Goal: Task Accomplishment & Management: Complete application form

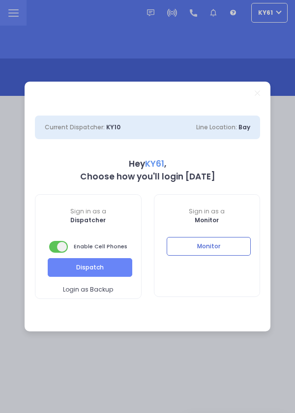
select select "7"
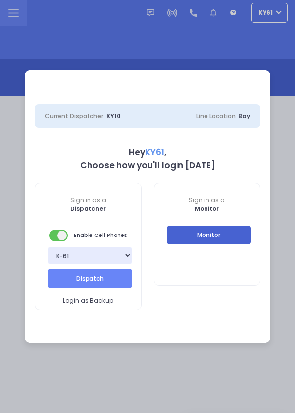
click at [230, 233] on button "Monitor" at bounding box center [209, 234] width 84 height 19
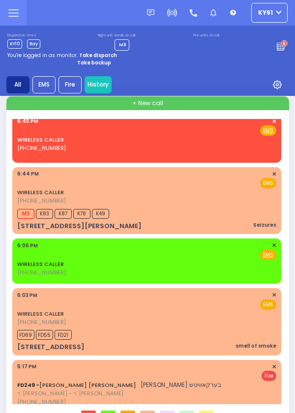
scroll to position [109, 0]
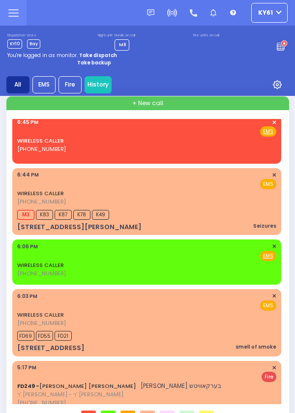
click at [195, 202] on div "WIRELESS CALLER [PHONE_NUMBER] 6:44 PM ✕ EMS" at bounding box center [146, 188] width 259 height 35
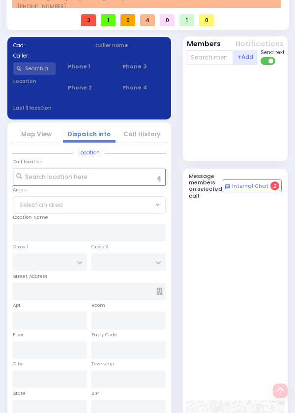
scroll to position [480, 0]
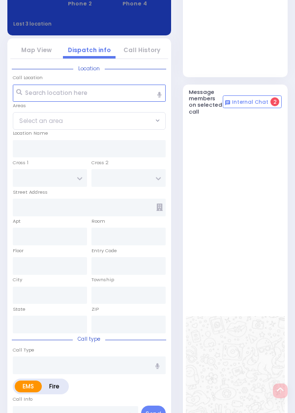
select select
type input "Seizures"
radio input "true"
select select
type input "18:44"
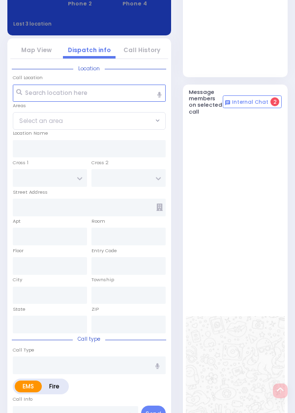
type input "18:44"
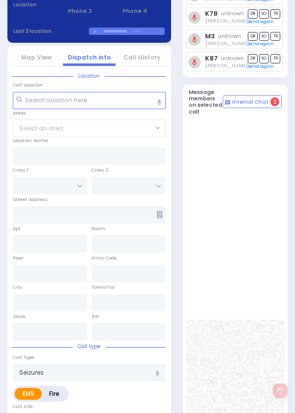
type input "[PERSON_NAME] DR"
type input "[STREET_ADDRESS][PERSON_NAME]"
type input "Woodbury"
type input "[US_STATE]"
type input "10930"
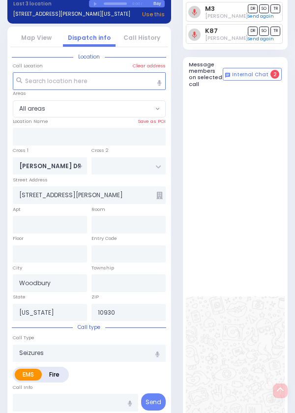
scroll to position [509, 0]
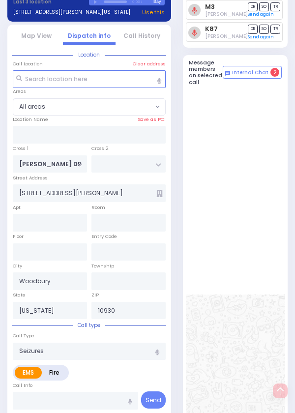
click at [161, 197] on icon at bounding box center [159, 193] width 6 height 7
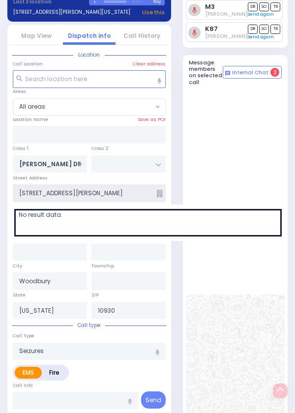
click at [164, 202] on input "[STREET_ADDRESS][PERSON_NAME]" at bounding box center [89, 193] width 153 height 18
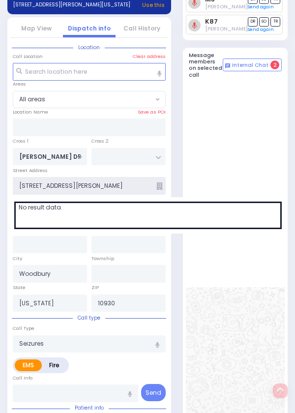
scroll to position [557, 0]
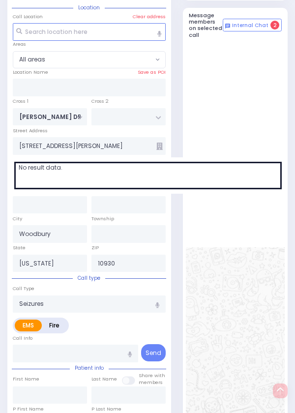
click at [221, 149] on div at bounding box center [236, 97] width 95 height 103
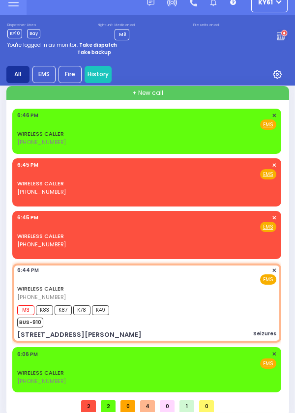
scroll to position [0, 0]
